Goal: Task Accomplishment & Management: Manage account settings

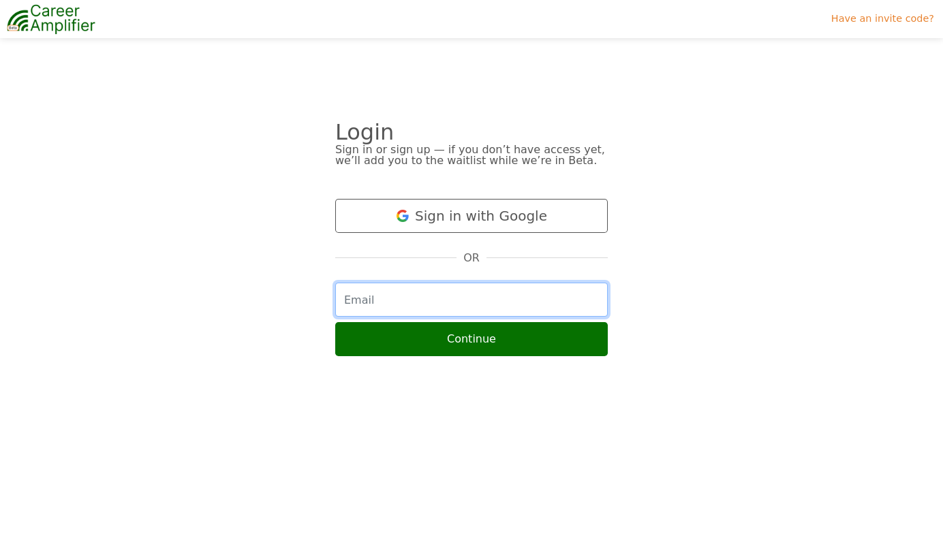
click at [422, 284] on input "email" at bounding box center [471, 300] width 272 height 34
click at [472, 298] on input "email" at bounding box center [471, 300] width 272 height 34
type input "juyi1128@gmail.com"
click at [335, 322] on button "Continue" at bounding box center [471, 339] width 272 height 34
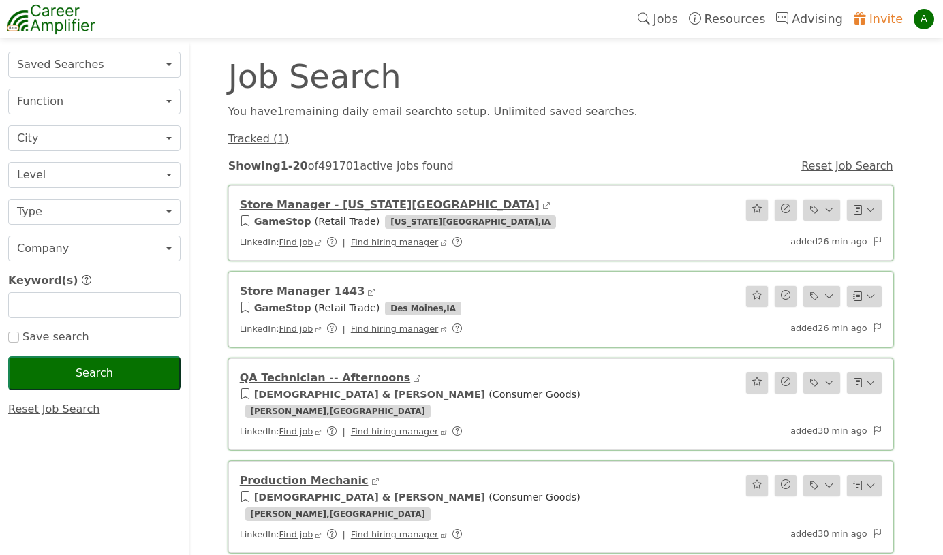
click at [919, 18] on div "A" at bounding box center [923, 19] width 20 height 20
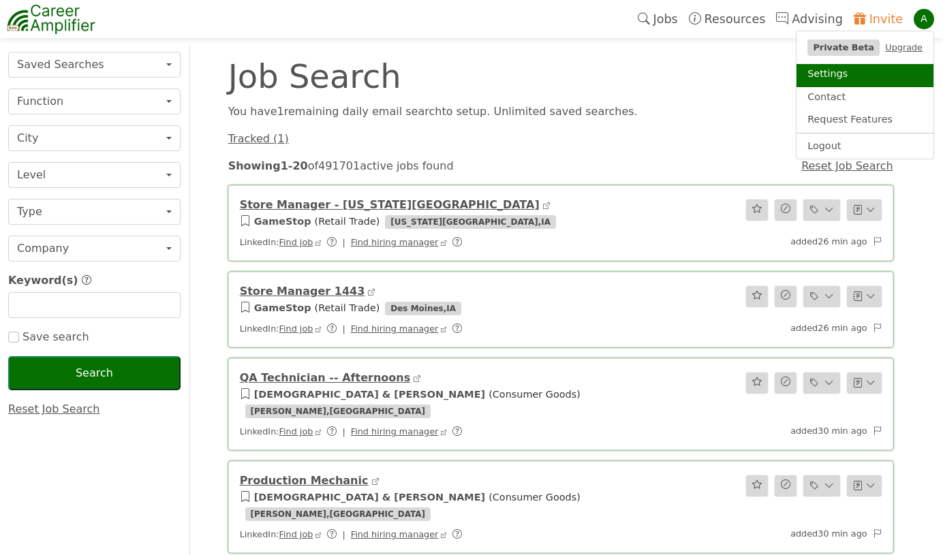
click at [848, 74] on link "Settings" at bounding box center [864, 75] width 137 height 23
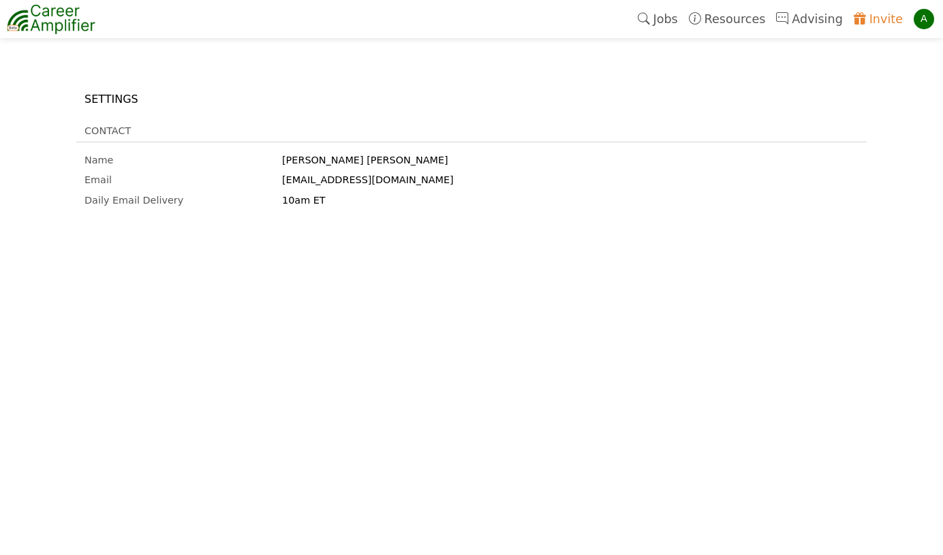
click at [670, 19] on link "Jobs" at bounding box center [657, 18] width 51 height 31
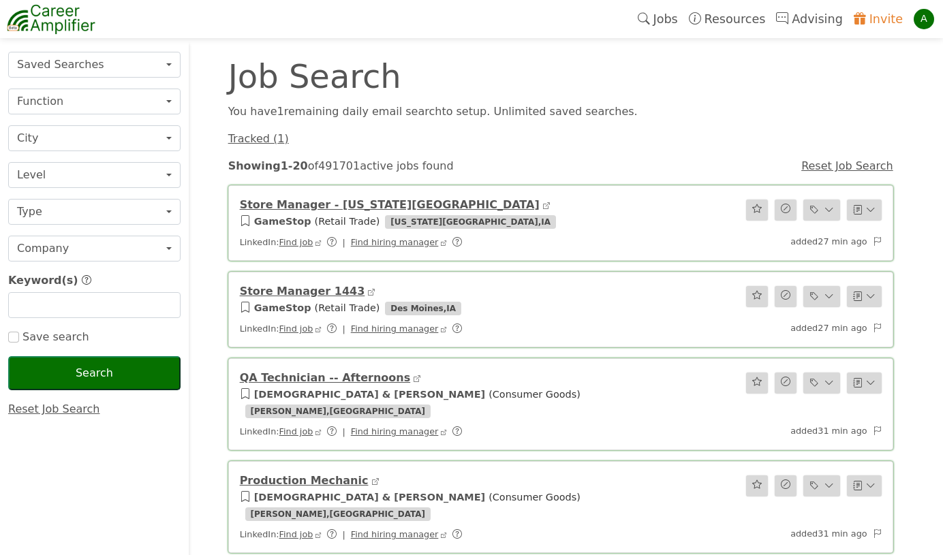
click at [58, 409] on link "Reset Job Search" at bounding box center [54, 409] width 92 height 13
click at [809, 164] on link "Reset Job Search" at bounding box center [847, 165] width 92 height 13
click at [672, 22] on link "Jobs" at bounding box center [657, 18] width 51 height 31
click at [913, 20] on div "A" at bounding box center [923, 19] width 20 height 20
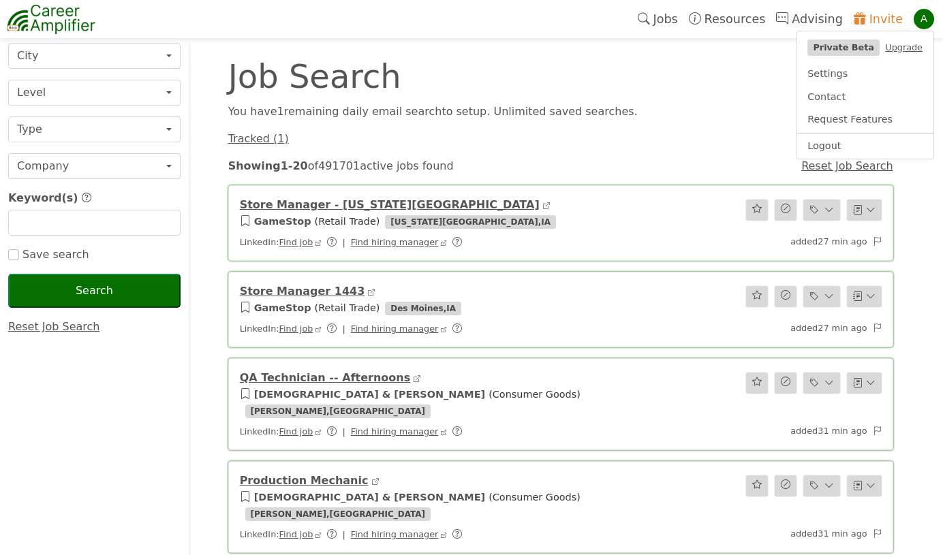
scroll to position [72, 0]
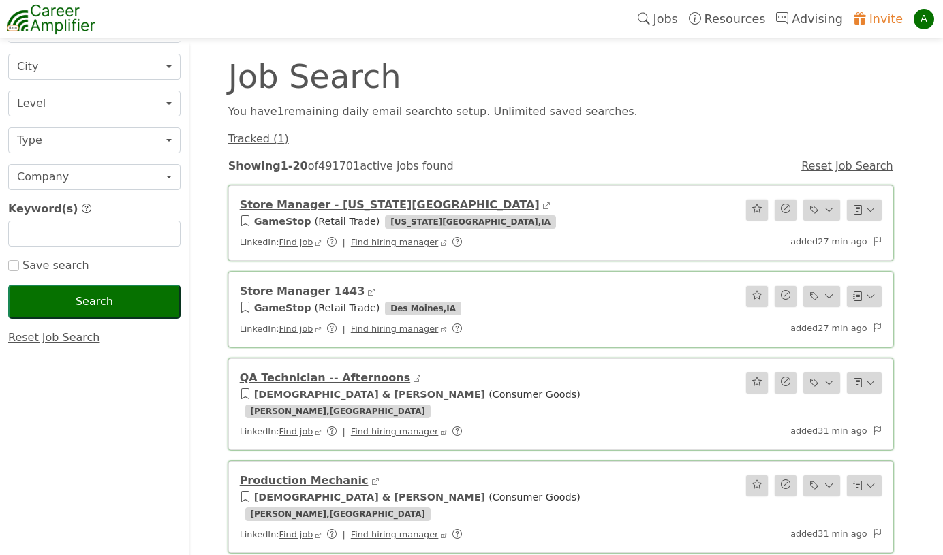
click at [50, 257] on label "Save search" at bounding box center [54, 265] width 70 height 16
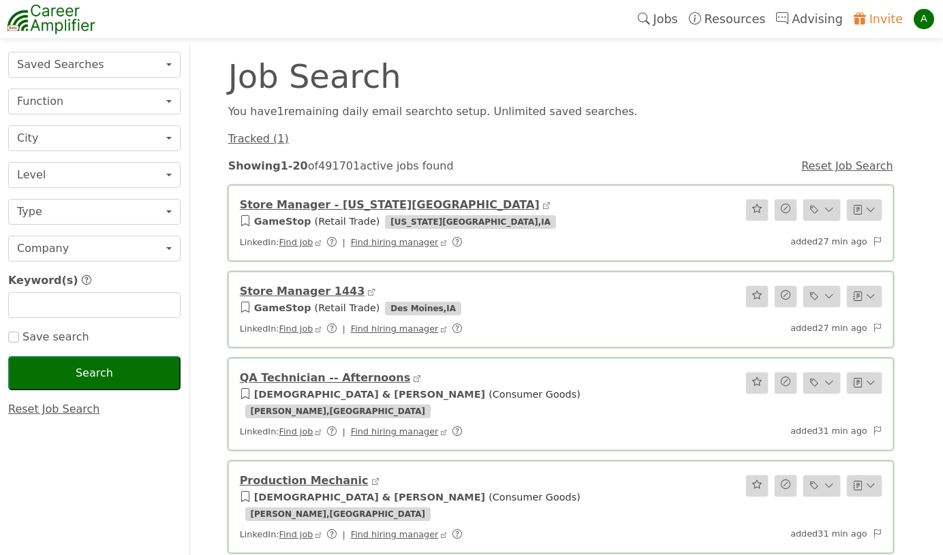
click at [54, 20] on img at bounding box center [51, 19] width 89 height 34
click at [266, 141] on link "Tracked ( 1 )" at bounding box center [258, 138] width 61 height 13
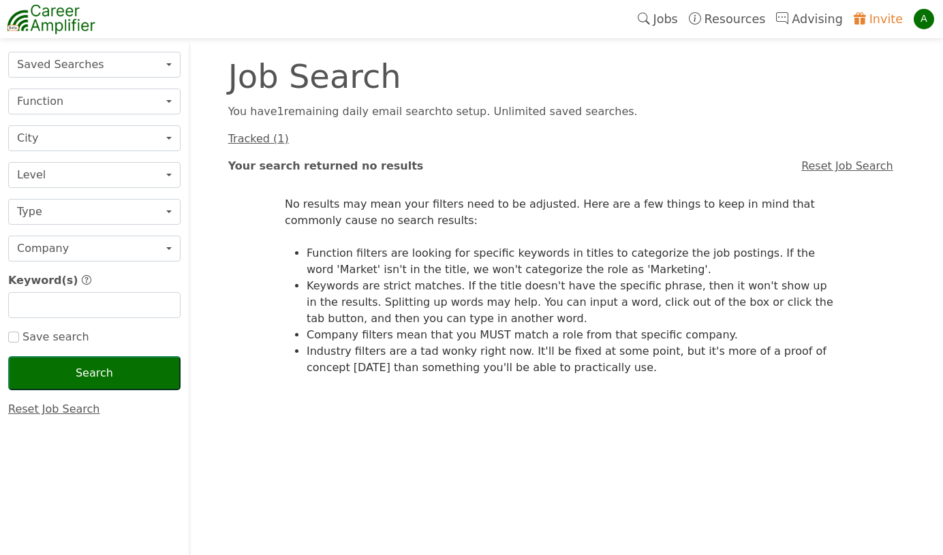
click at [921, 24] on div "A" at bounding box center [923, 19] width 20 height 20
click at [731, 87] on div "Job Search" at bounding box center [560, 76] width 681 height 33
click at [738, 18] on link "Resources" at bounding box center [727, 18] width 88 height 31
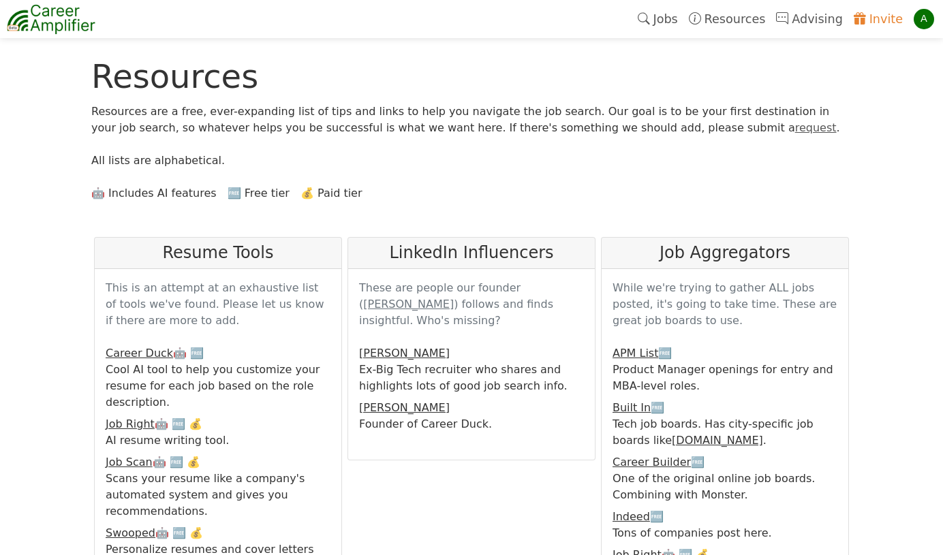
click at [805, 21] on link "Advising" at bounding box center [808, 18] width 77 height 31
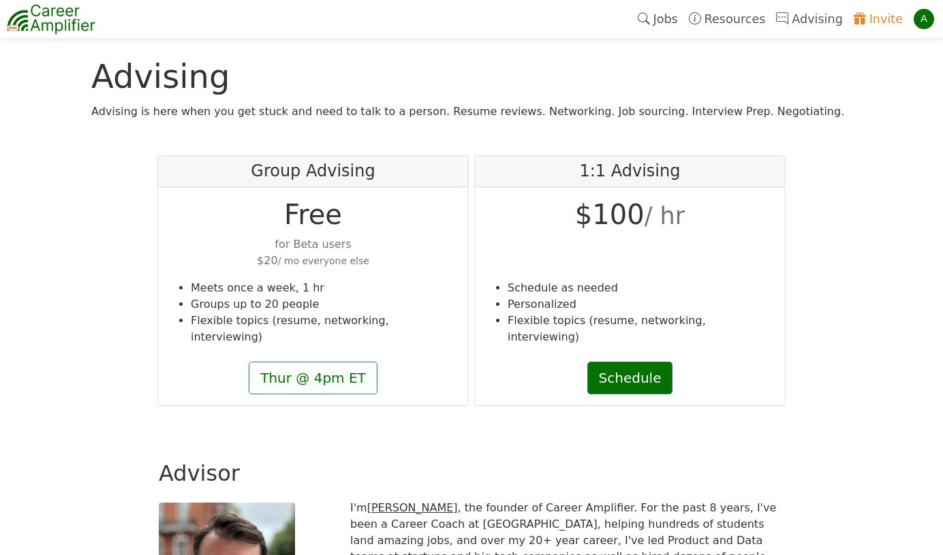
click at [670, 25] on link "Jobs" at bounding box center [657, 18] width 51 height 31
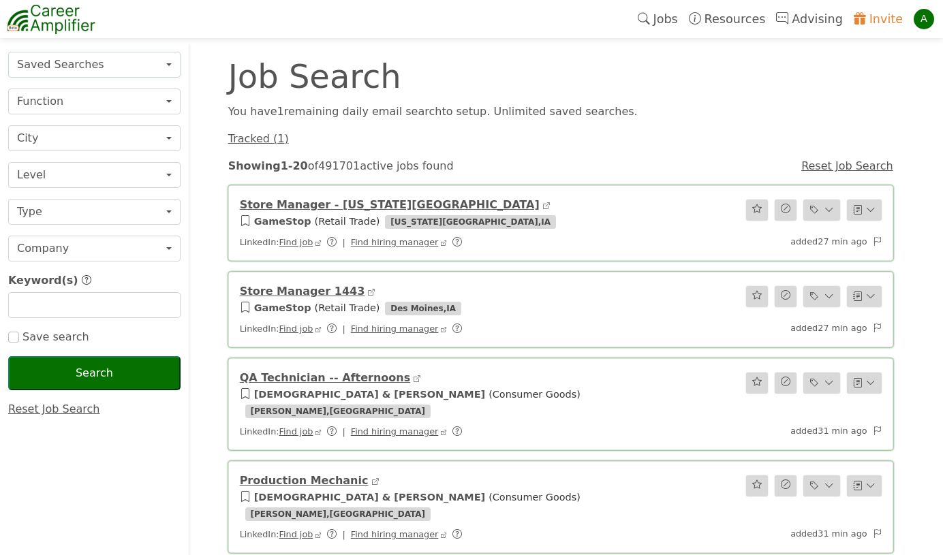
click at [136, 71] on button "Saved Searches" at bounding box center [94, 65] width 172 height 26
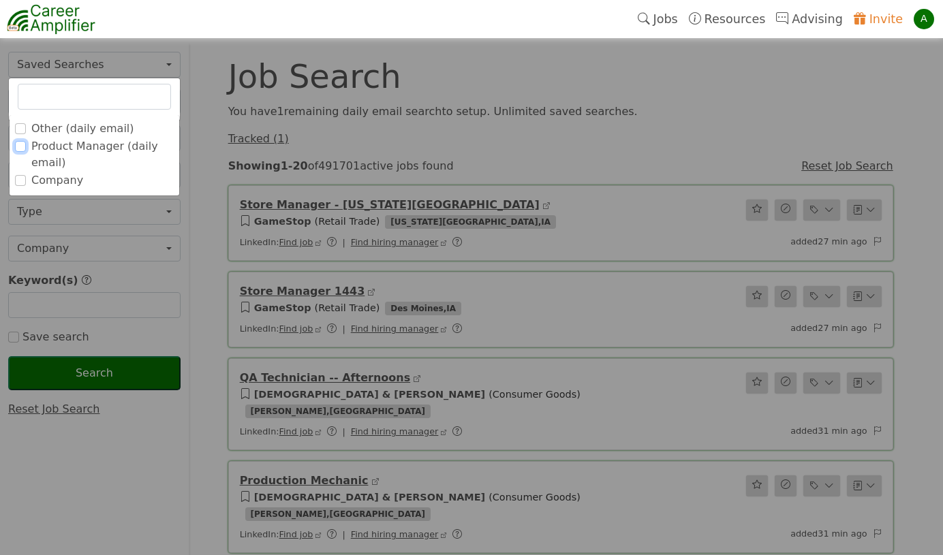
click at [19, 145] on input "Product Manager (daily email)" at bounding box center [20, 146] width 11 height 11
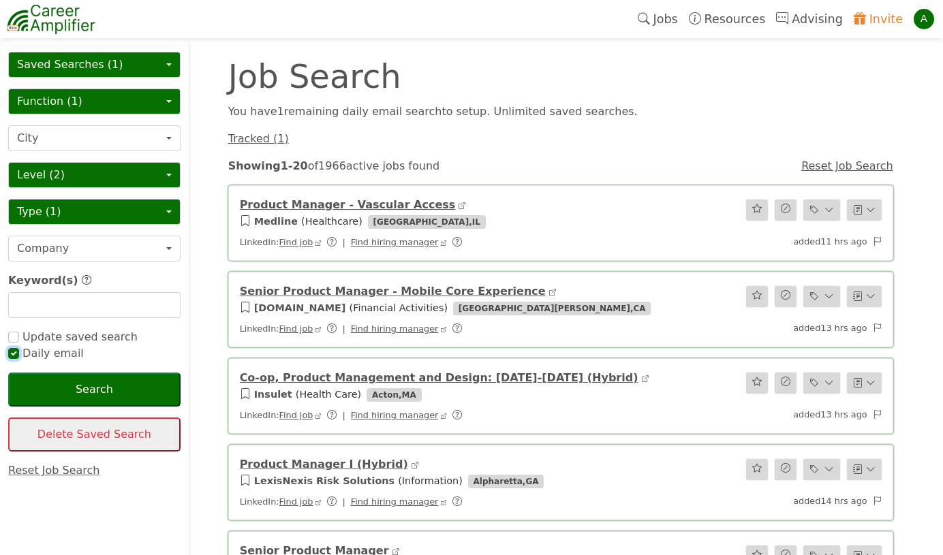
click at [14, 353] on input "checkbox" at bounding box center [13, 353] width 11 height 11
checkbox input "false"
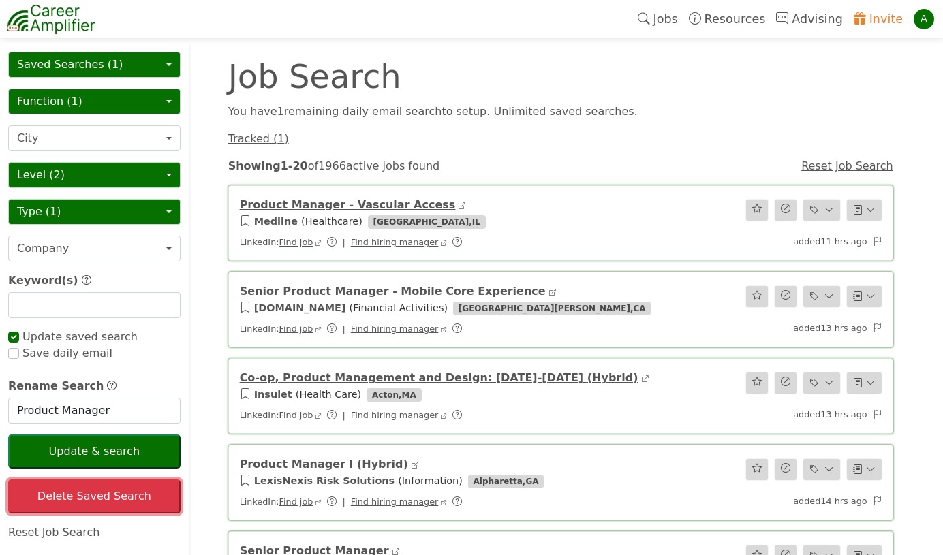
checkbox input "true"
click at [141, 497] on button "Delete Saved Search" at bounding box center [94, 496] width 172 height 34
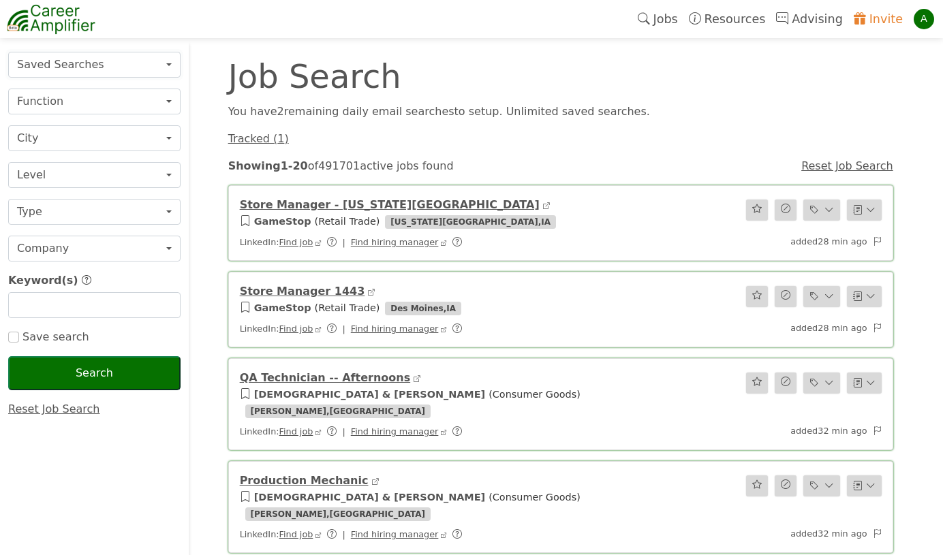
click at [84, 74] on button "Saved Searches" at bounding box center [94, 65] width 172 height 26
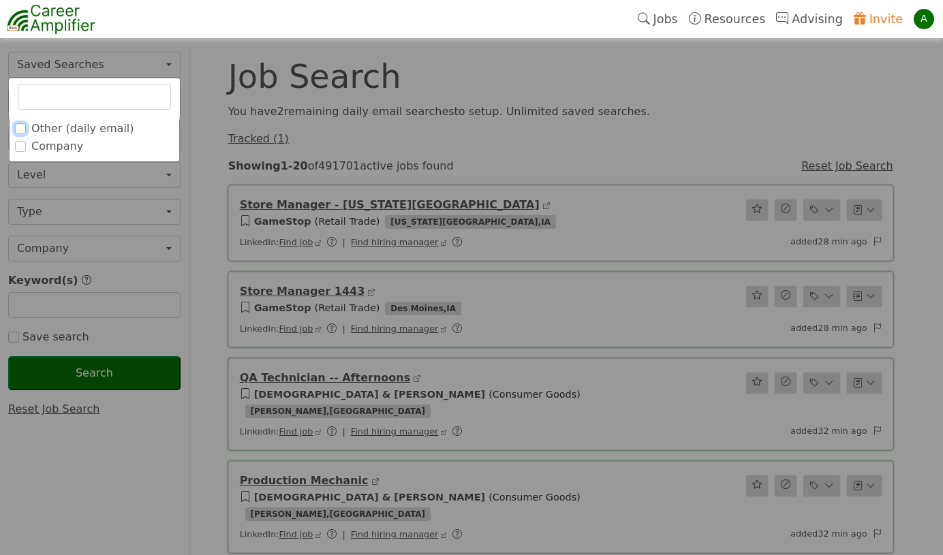
click at [22, 133] on input "Other (daily email)" at bounding box center [20, 128] width 11 height 11
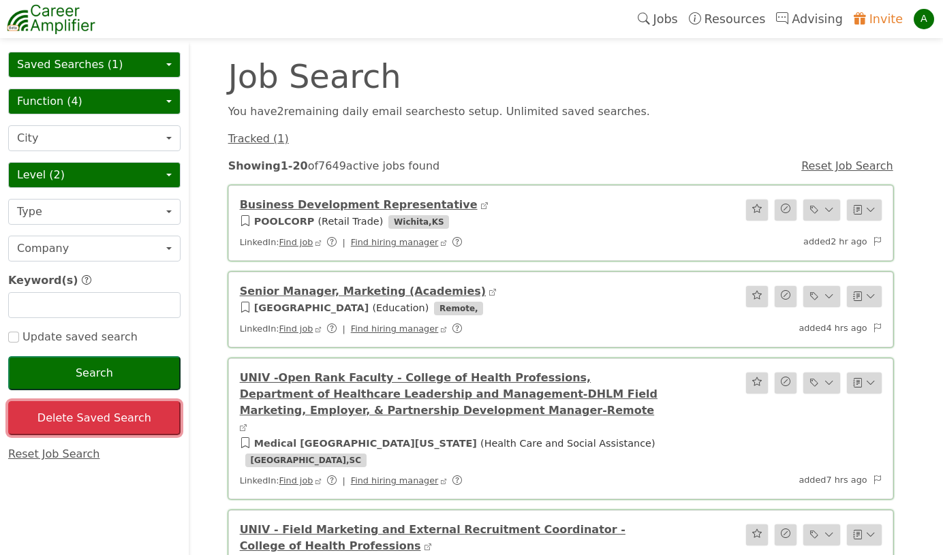
click at [136, 425] on button "Delete Saved Search" at bounding box center [94, 418] width 172 height 34
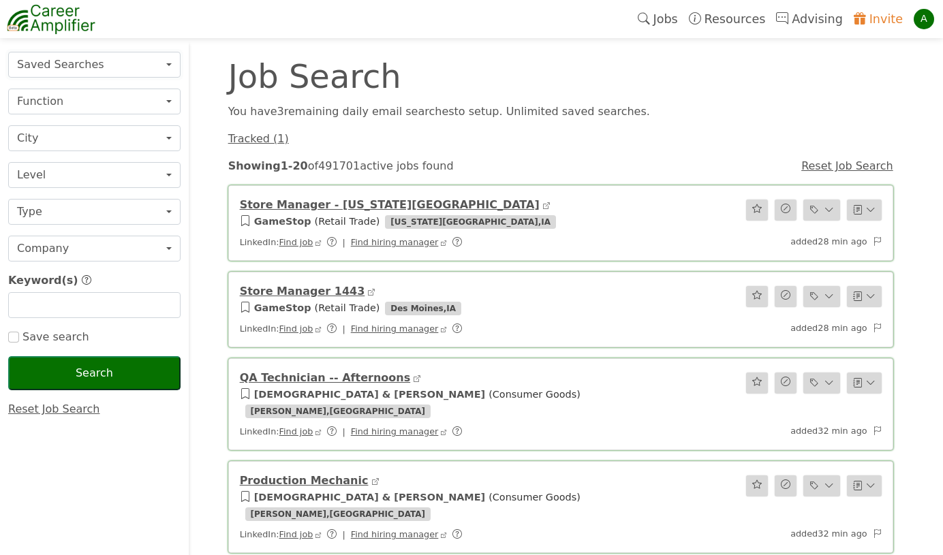
click at [106, 56] on button "Saved Searches" at bounding box center [94, 65] width 172 height 26
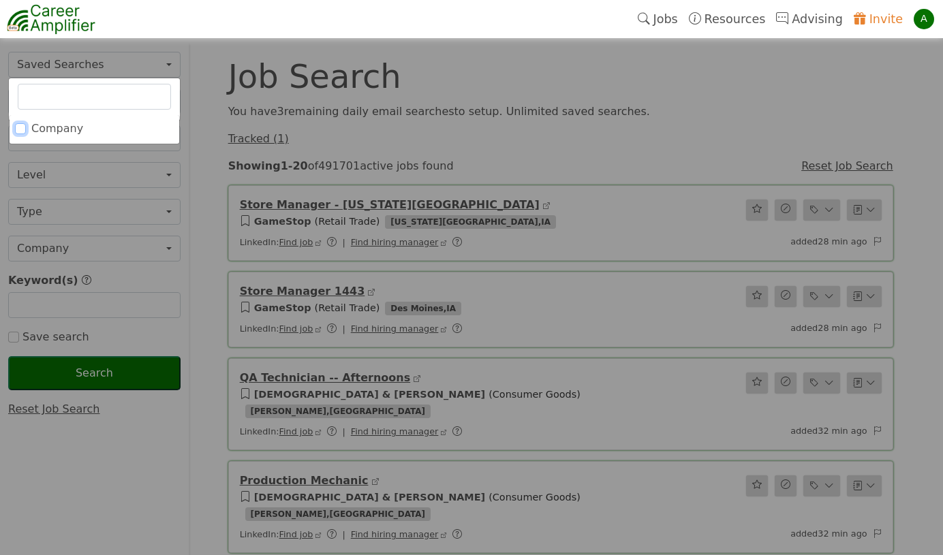
click at [22, 131] on input "Company" at bounding box center [20, 128] width 11 height 11
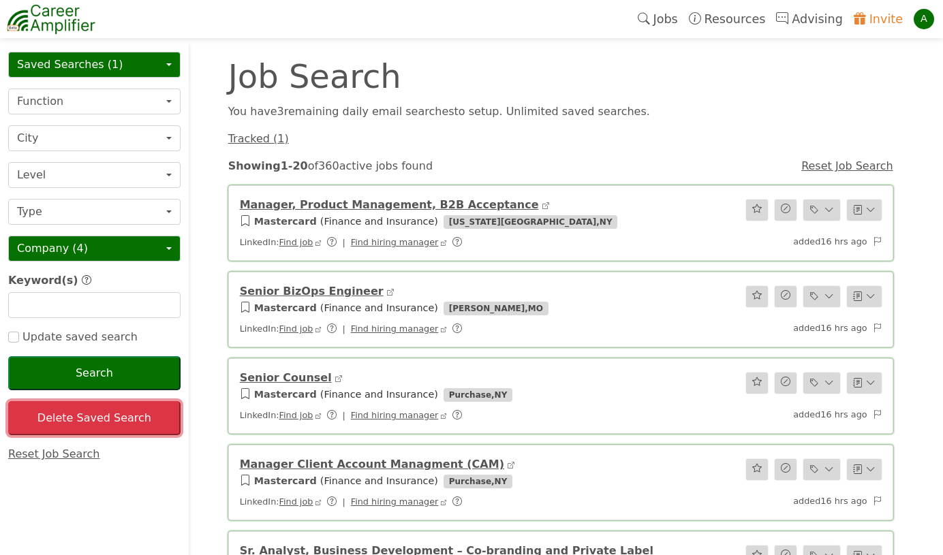
click at [97, 421] on button "Delete Saved Search" at bounding box center [94, 418] width 172 height 34
